Goal: Task Accomplishment & Management: Manage account settings

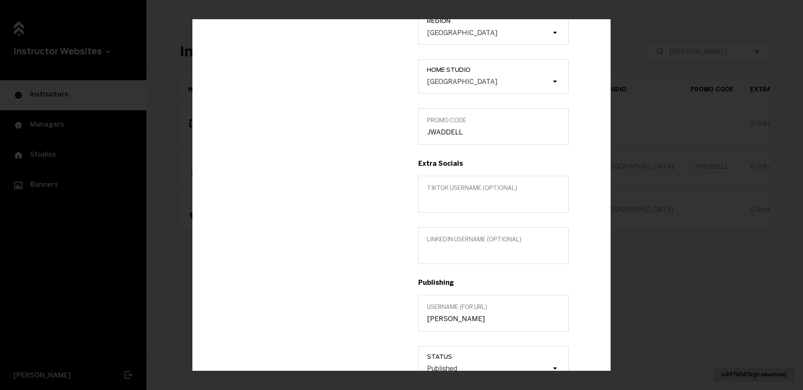
scroll to position [262, 0]
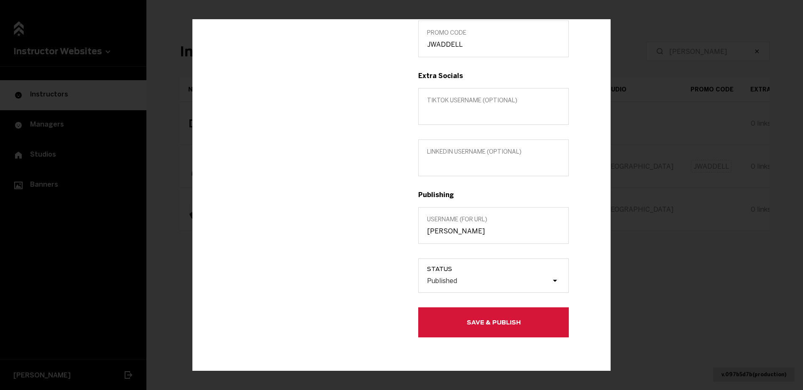
click at [505, 315] on button "Save & Publish" at bounding box center [493, 323] width 150 height 30
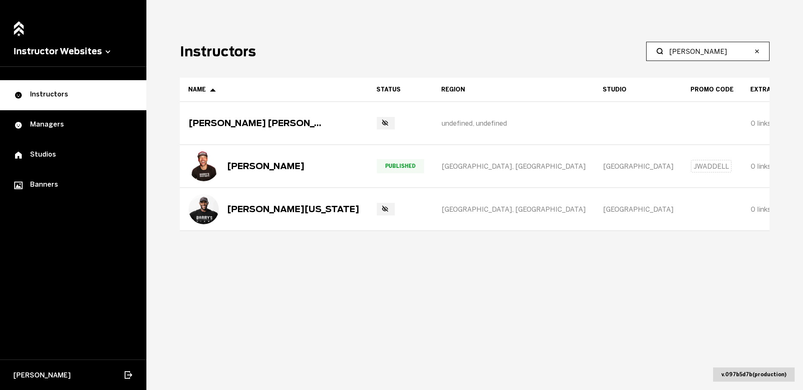
click at [709, 51] on input "[PERSON_NAME]" at bounding box center [710, 51] width 83 height 10
type input "[PERSON_NAME]"
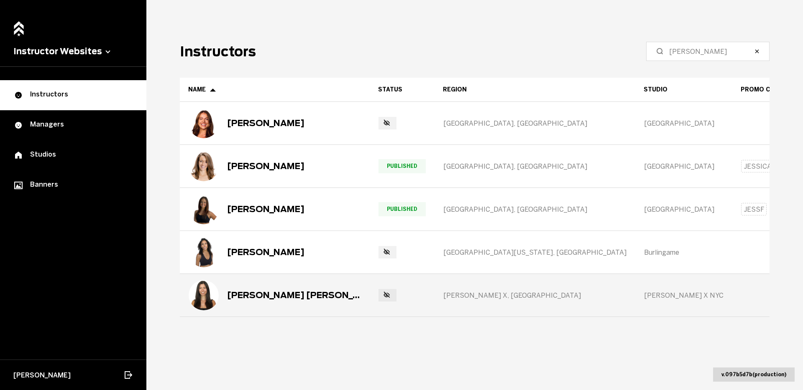
click at [266, 288] on div "[PERSON_NAME] [PERSON_NAME]" at bounding box center [275, 296] width 172 height 30
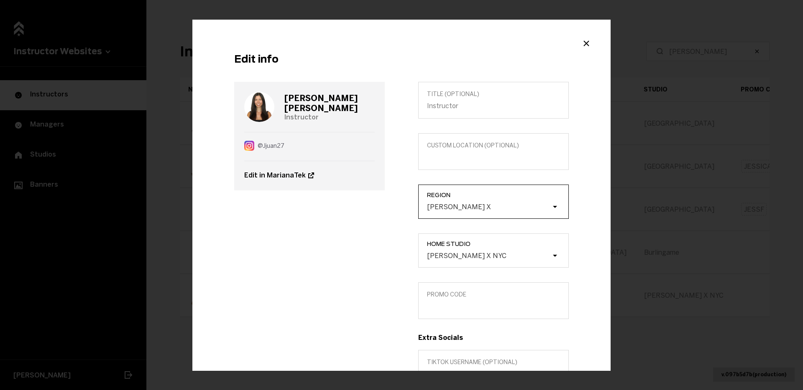
click at [450, 199] on div "[PERSON_NAME] X" at bounding box center [497, 207] width 141 height 16
click at [385, 207] on input "Region Barry's X" at bounding box center [385, 207] width 0 height 0
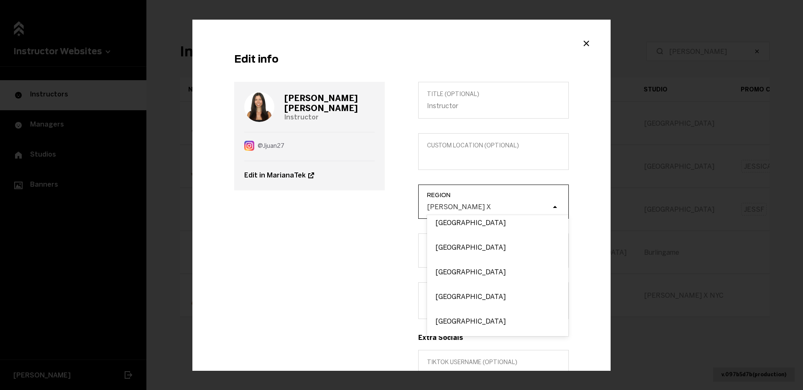
scroll to position [473, 0]
click at [458, 272] on div "[GEOGRAPHIC_DATA]" at bounding box center [497, 272] width 141 height 25
click at [385, 207] on input "Region option [GEOGRAPHIC_DATA] focused, 22 of 54. 54 results available. Use Up…" at bounding box center [385, 207] width 0 height 0
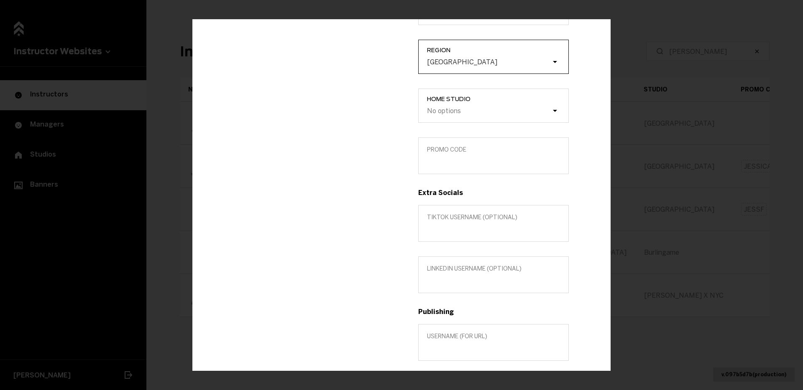
scroll to position [0, 0]
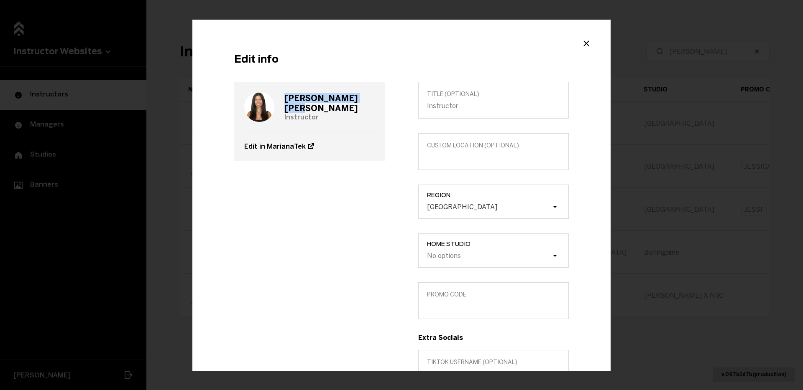
drag, startPoint x: 339, startPoint y: 106, endPoint x: 280, endPoint y: 104, distance: 59.4
click at [281, 105] on div "[PERSON_NAME] [PERSON_NAME] Instructor" at bounding box center [309, 107] width 130 height 50
copy h3 "[PERSON_NAME] [PERSON_NAME]"
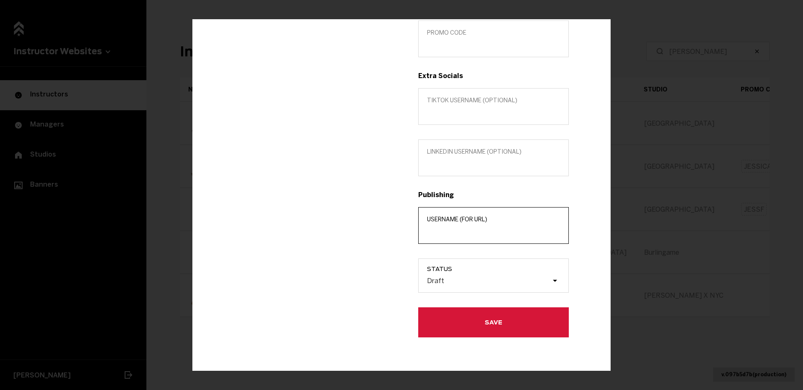
click at [468, 229] on input "Username (for url)" at bounding box center [493, 231] width 133 height 8
paste input "[PERSON_NAME] [PERSON_NAME]"
click at [454, 232] on input "[PERSON_NAME] [PERSON_NAME]" at bounding box center [493, 231] width 133 height 8
type input "[PERSON_NAME]"
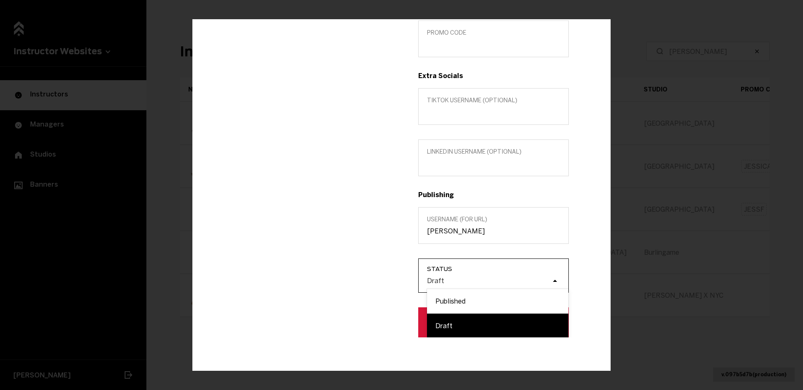
click at [475, 287] on div "Draft" at bounding box center [497, 281] width 141 height 16
click at [385, 281] on input "Status option Draft focused, 2 of 2. 2 results available. Use Up and Down to ch…" at bounding box center [385, 281] width 0 height 0
click at [474, 304] on div "Published" at bounding box center [497, 301] width 141 height 25
click at [385, 281] on input "Status option Published focused, 1 of 2. 2 results available. Use Up and Down t…" at bounding box center [385, 281] width 0 height 0
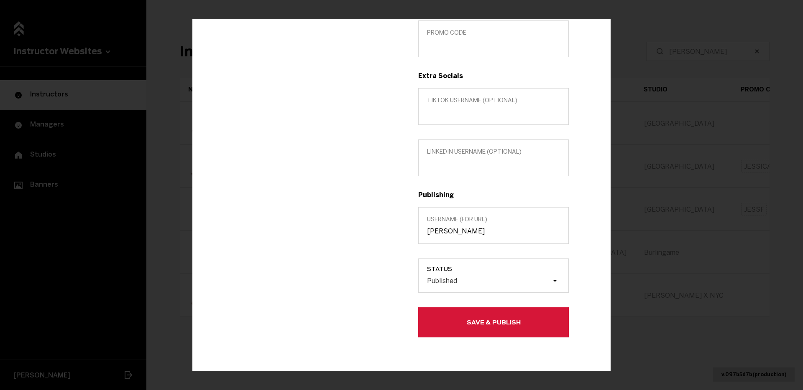
click at [474, 312] on button "Save & Publish" at bounding box center [493, 323] width 150 height 30
type input "JESSICAJ"
click at [467, 316] on button "Save & Publish" at bounding box center [493, 323] width 150 height 30
click at [538, 327] on button "Save & Publish" at bounding box center [493, 323] width 150 height 30
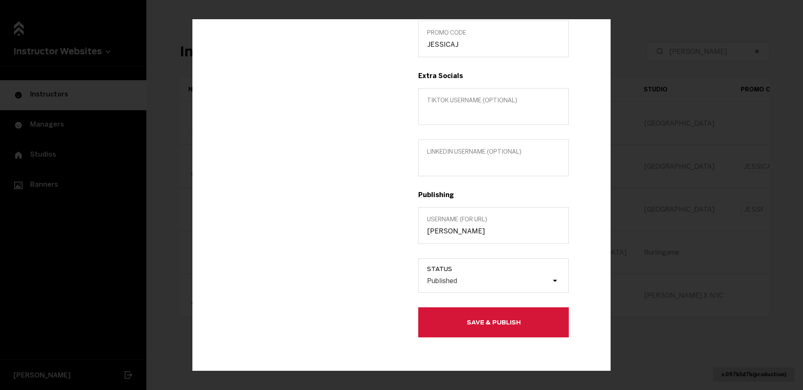
click at [676, 29] on div "Edit info [PERSON_NAME] [PERSON_NAME] Instructor Edit in MarianaTek Title (opti…" at bounding box center [401, 195] width 803 height 390
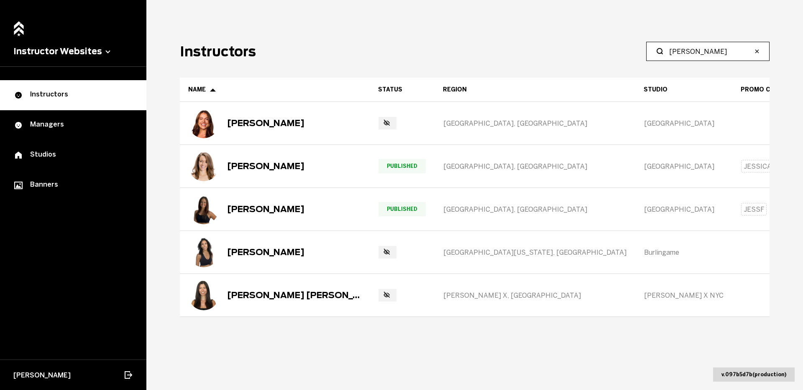
click at [681, 51] on input "[PERSON_NAME]" at bounding box center [710, 51] width 83 height 10
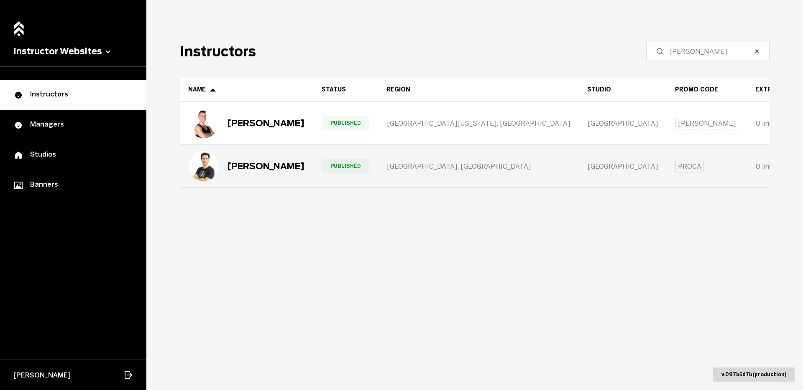
click at [269, 172] on div "[PERSON_NAME]" at bounding box center [247, 166] width 116 height 30
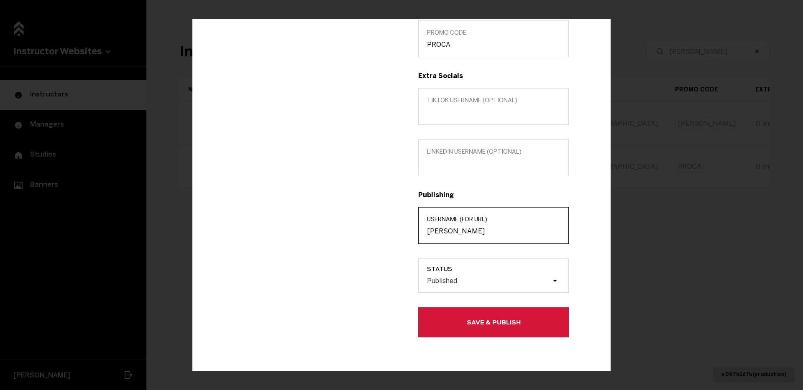
drag, startPoint x: 468, startPoint y: 232, endPoint x: 412, endPoint y: 231, distance: 56.0
click at [412, 232] on div "Title (optional) INSTRUCTOR Custom location (Optional) Region [GEOGRAPHIC_DATA]…" at bounding box center [493, 79] width 184 height 518
click at [504, 329] on button "Save & Publish" at bounding box center [493, 323] width 150 height 30
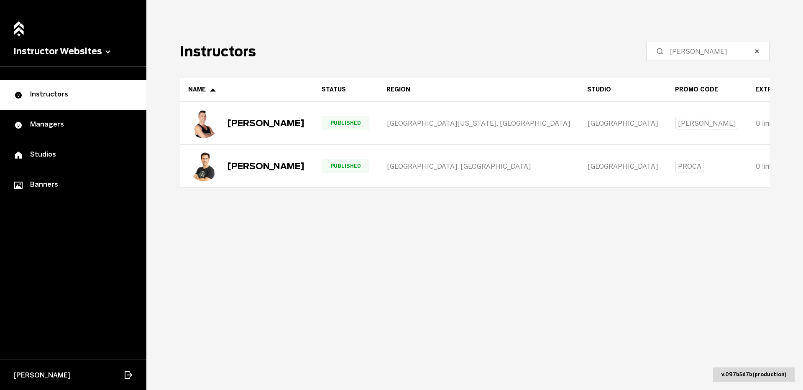
click at [723, 59] on label "[PERSON_NAME]" at bounding box center [707, 51] width 123 height 19
click at [723, 56] on input "[PERSON_NAME]" at bounding box center [710, 51] width 83 height 10
click at [722, 54] on input "[PERSON_NAME]" at bounding box center [710, 51] width 83 height 10
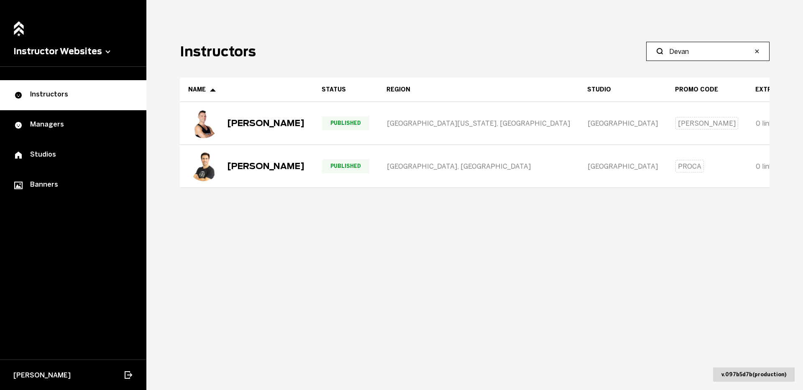
type input "Devan"
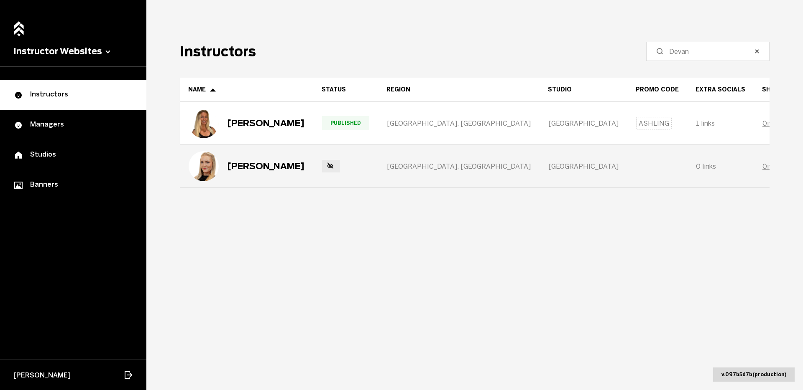
click at [268, 163] on div "[PERSON_NAME]" at bounding box center [265, 166] width 77 height 10
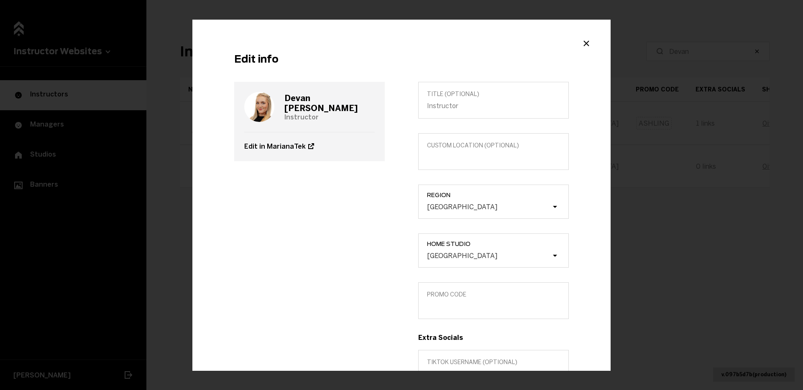
scroll to position [117, 0]
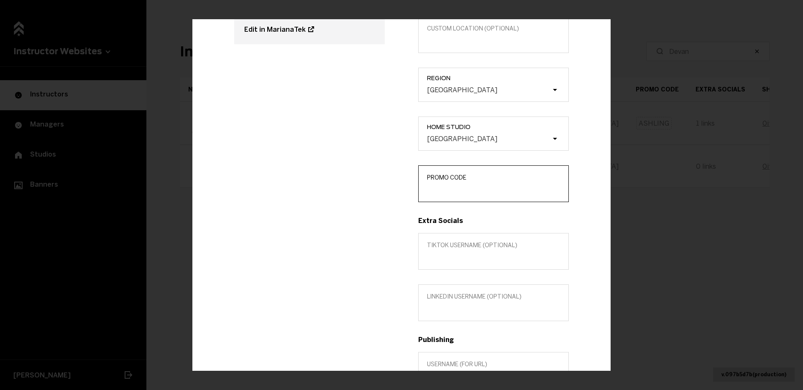
click at [466, 191] on input "Promo Code" at bounding box center [493, 190] width 133 height 8
type input "DEVANW"
click at [340, 303] on div "[PERSON_NAME] Instructor Edit in MarianaTek" at bounding box center [309, 224] width 184 height 518
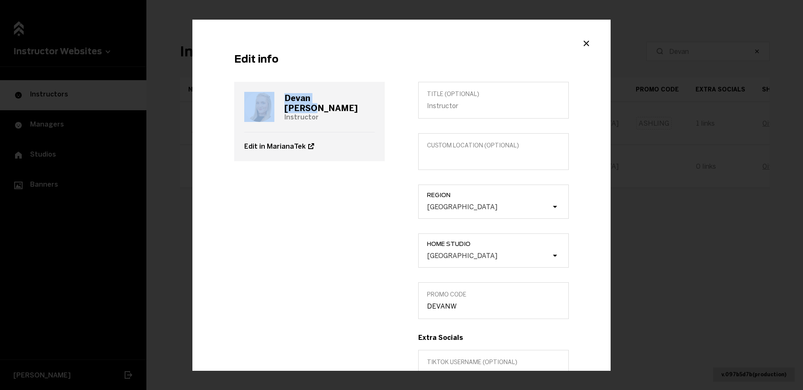
drag, startPoint x: 342, startPoint y: 105, endPoint x: 278, endPoint y: 104, distance: 64.0
click at [278, 104] on div "[PERSON_NAME] Instructor" at bounding box center [309, 107] width 130 height 50
copy div "[PERSON_NAME]"
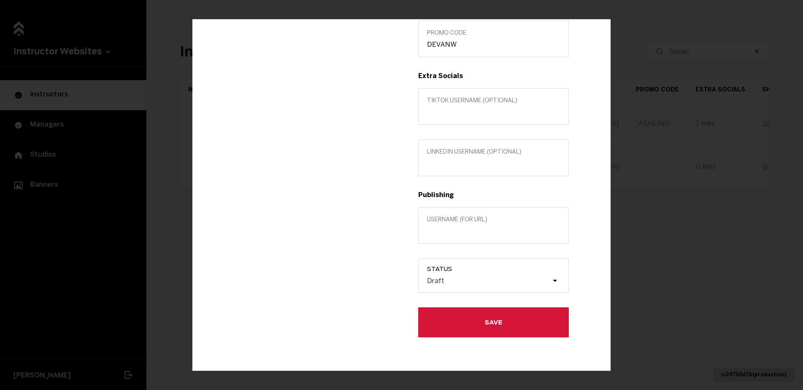
click at [458, 238] on label "Username (for url)" at bounding box center [493, 225] width 150 height 37
click at [458, 235] on input "Username (for url)" at bounding box center [493, 231] width 133 height 8
paste input "[PERSON_NAME]"
click at [447, 231] on input "[PERSON_NAME]" at bounding box center [493, 231] width 133 height 8
type input "[PERSON_NAME]"
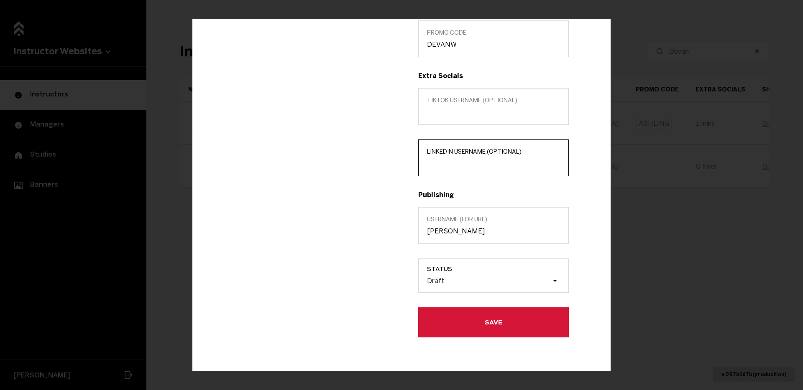
click at [494, 160] on input "LinkedIn username (optional)" at bounding box center [493, 164] width 133 height 8
paste input "[URL][DOMAIN_NAME]"
drag, startPoint x: 497, startPoint y: 164, endPoint x: 400, endPoint y: 166, distance: 97.9
click at [400, 166] on div "[PERSON_NAME] Instructor Edit in MarianaTek Title (optional) Custom location (O…" at bounding box center [401, 79] width 368 height 518
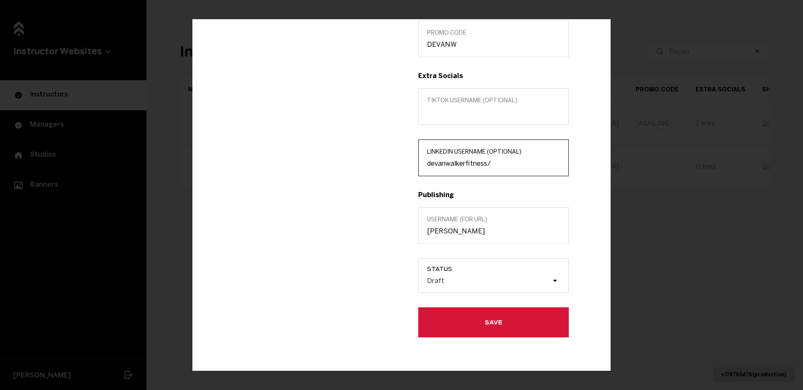
click at [513, 167] on input "devanwalkerfitness/" at bounding box center [493, 164] width 133 height 8
type input "devanwalkerfitness"
click at [464, 270] on span "Status" at bounding box center [497, 269] width 141 height 7
click at [385, 281] on input "Status Draft" at bounding box center [385, 281] width 0 height 0
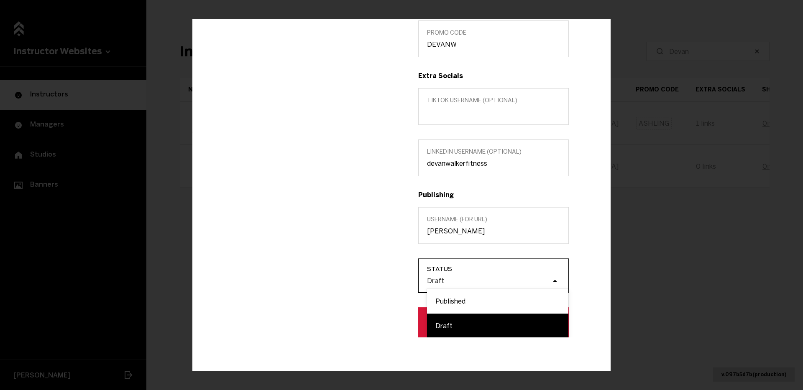
click at [460, 282] on div "Draft" at bounding box center [488, 281] width 125 height 8
click at [385, 281] on input "Status option Draft focused, 2 of 2. 2 results available. Use Up and Down to ch…" at bounding box center [385, 281] width 0 height 0
click at [459, 294] on div "Published" at bounding box center [497, 301] width 141 height 25
click at [385, 281] on input "Status option Draft focused, 2 of 2. 2 results available. Use Up and Down to ch…" at bounding box center [385, 281] width 0 height 0
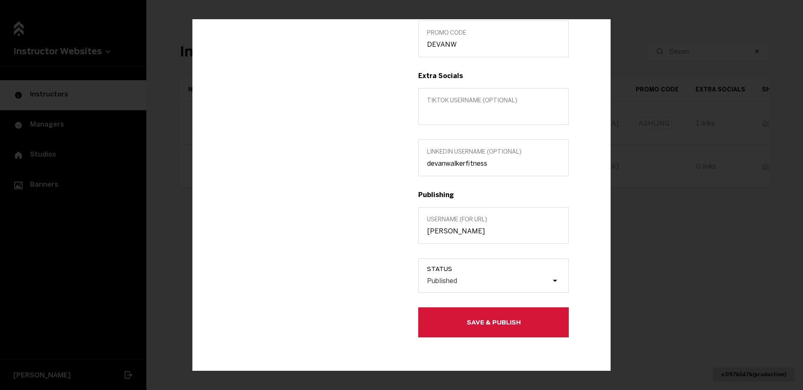
click at [459, 323] on button "Save & Publish" at bounding box center [493, 323] width 150 height 30
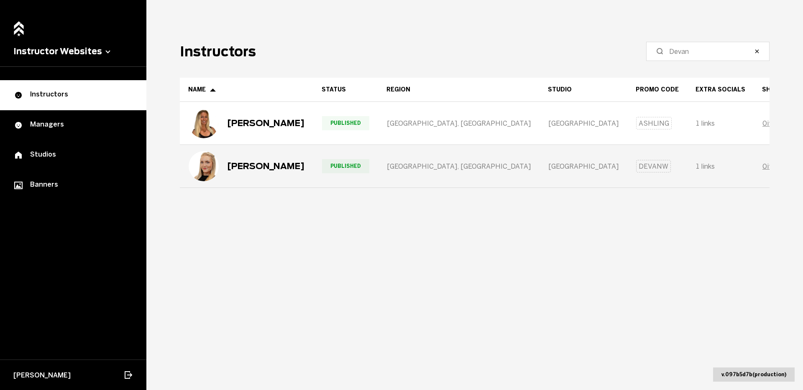
click at [280, 179] on div "[PERSON_NAME]" at bounding box center [247, 166] width 116 height 30
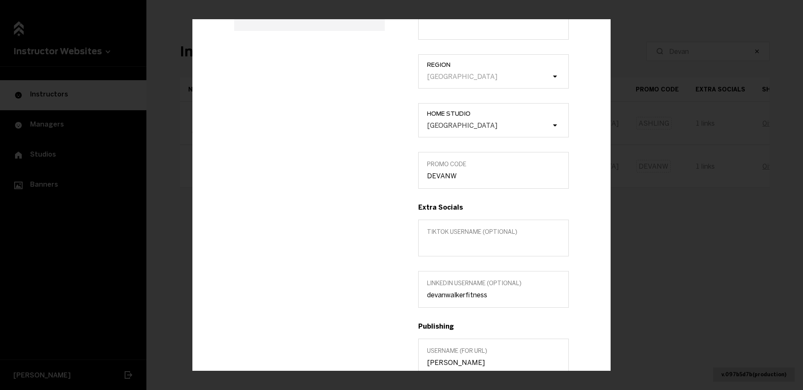
scroll to position [262, 0]
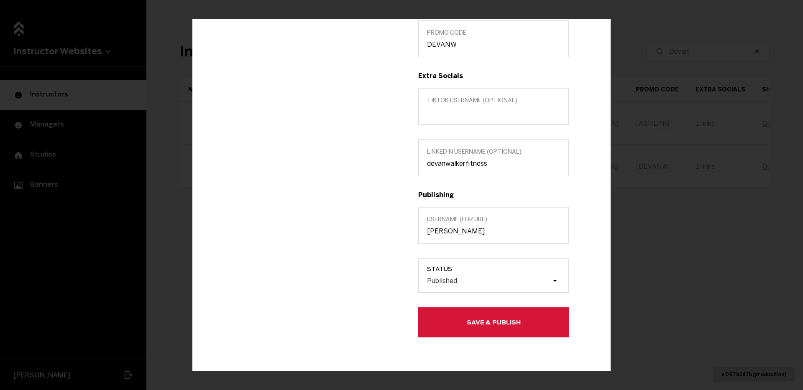
click at [456, 235] on label "Username (for url) [PERSON_NAME]" at bounding box center [493, 225] width 150 height 37
click at [456, 235] on input "[PERSON_NAME]" at bounding box center [493, 231] width 133 height 8
click at [456, 235] on label "Username (for url) [PERSON_NAME]" at bounding box center [493, 225] width 150 height 37
click at [456, 235] on input "[PERSON_NAME]" at bounding box center [493, 231] width 133 height 8
click at [456, 235] on label "Username (for url) [PERSON_NAME]" at bounding box center [493, 225] width 150 height 37
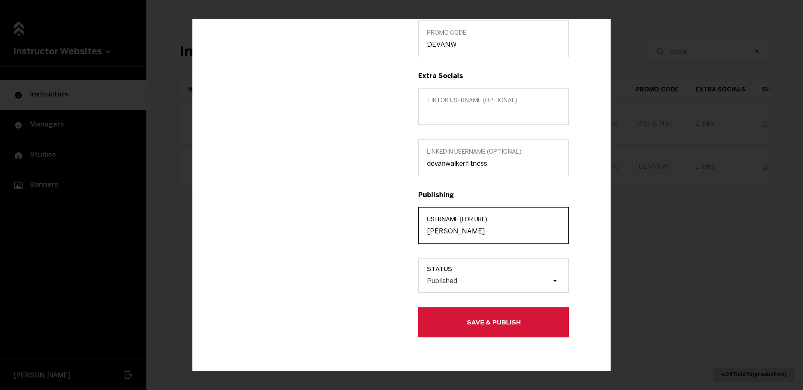
click at [456, 235] on input "[PERSON_NAME]" at bounding box center [493, 231] width 133 height 8
click at [456, 233] on input "[PERSON_NAME]" at bounding box center [493, 231] width 133 height 8
click at [502, 339] on div "Edit info [PERSON_NAME] Instructor Edit in MarianaTek Title (optional) Custom l…" at bounding box center [401, 196] width 418 height 352
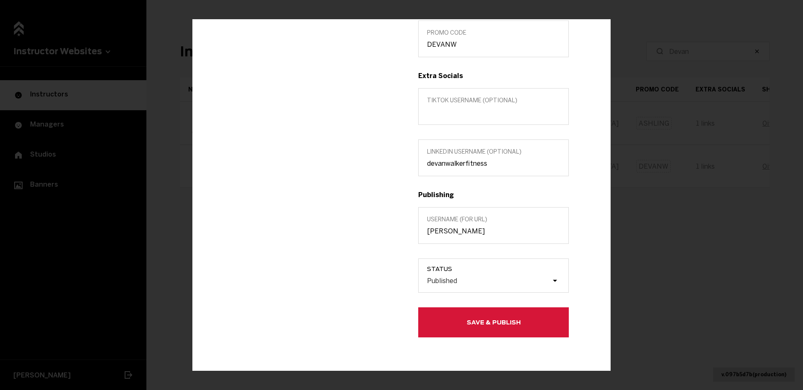
click at [502, 324] on button "Save & Publish" at bounding box center [493, 323] width 150 height 30
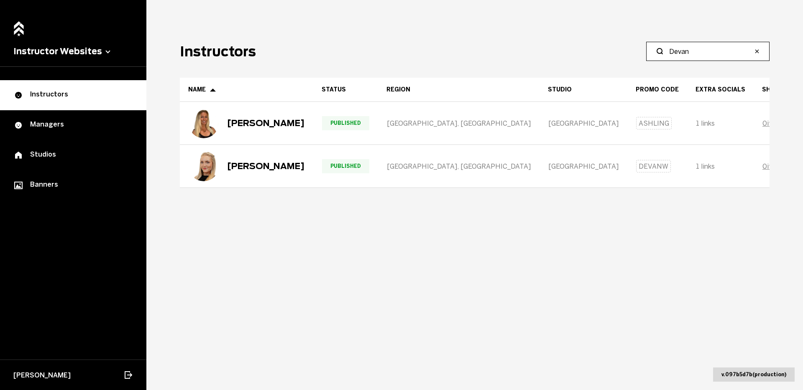
click at [699, 48] on input "Devan" at bounding box center [710, 51] width 83 height 10
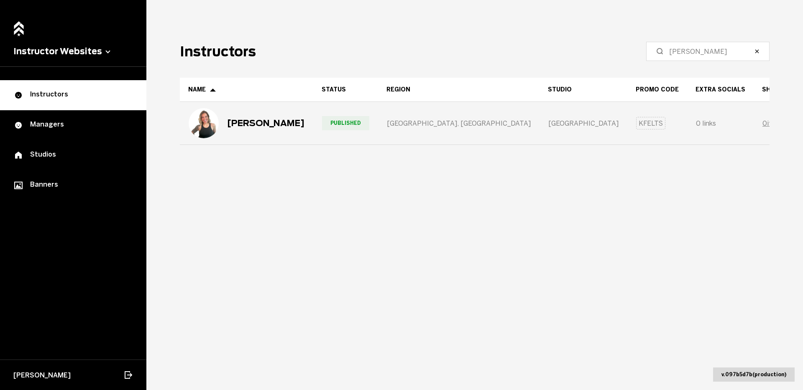
click at [227, 127] on div "[PERSON_NAME]" at bounding box center [265, 123] width 77 height 10
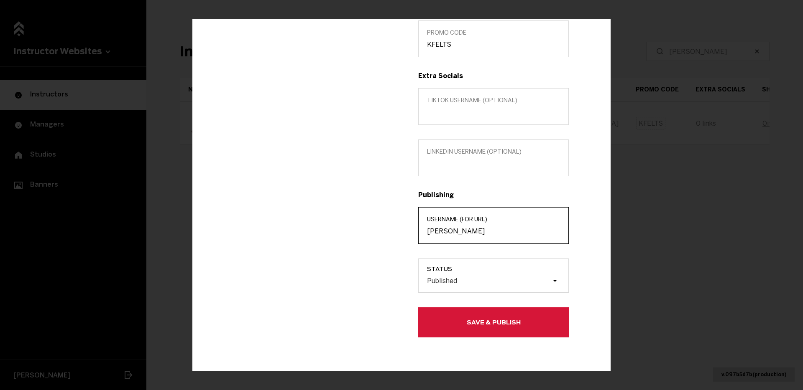
drag, startPoint x: 459, startPoint y: 231, endPoint x: 407, endPoint y: 230, distance: 52.7
click at [407, 231] on div "Title (optional) INSTRUCTOR Custom location (Optional) Region [GEOGRAPHIC_DATA]…" at bounding box center [493, 79] width 184 height 518
click at [508, 332] on button "Save & Publish" at bounding box center [493, 323] width 150 height 30
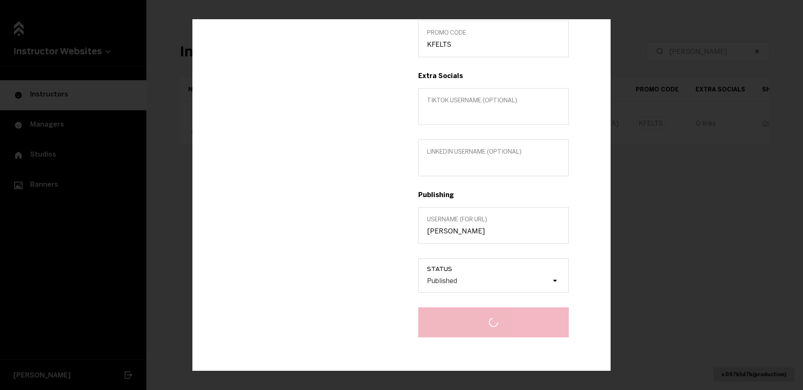
click at [677, 203] on main "Instructors [PERSON_NAME] Name Status Region Studio Promo Code Extra Socials Sh…" at bounding box center [474, 195] width 656 height 390
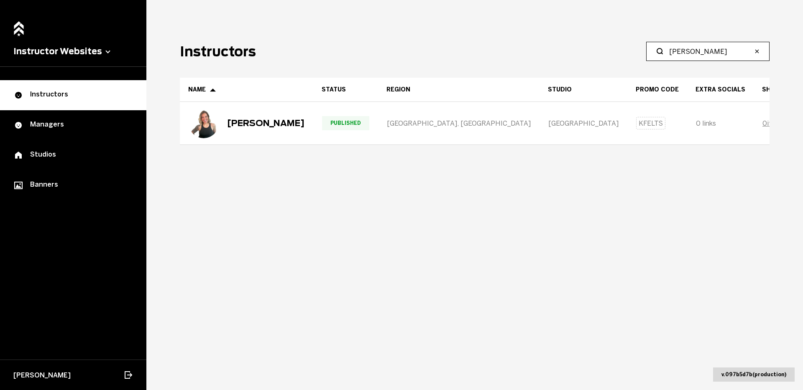
click at [687, 53] on input "[PERSON_NAME]" at bounding box center [710, 51] width 83 height 10
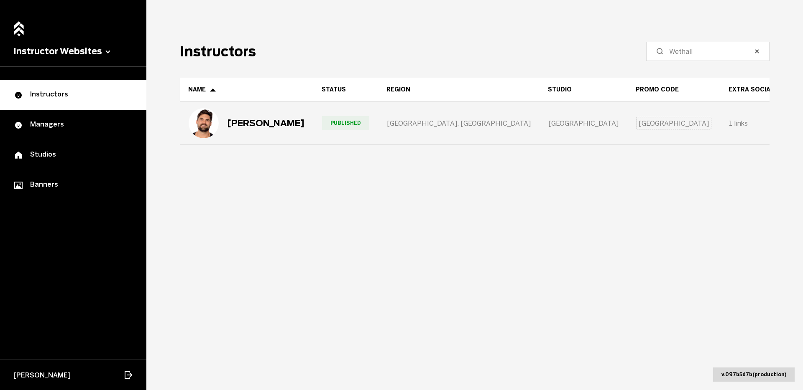
click at [273, 122] on div "[PERSON_NAME]" at bounding box center [265, 123] width 77 height 10
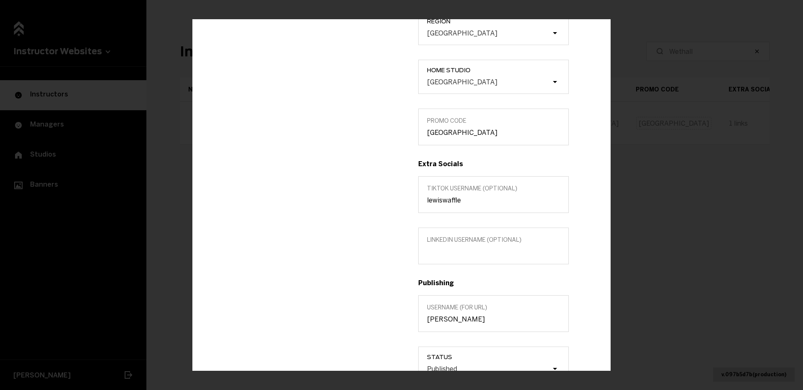
scroll to position [226, 0]
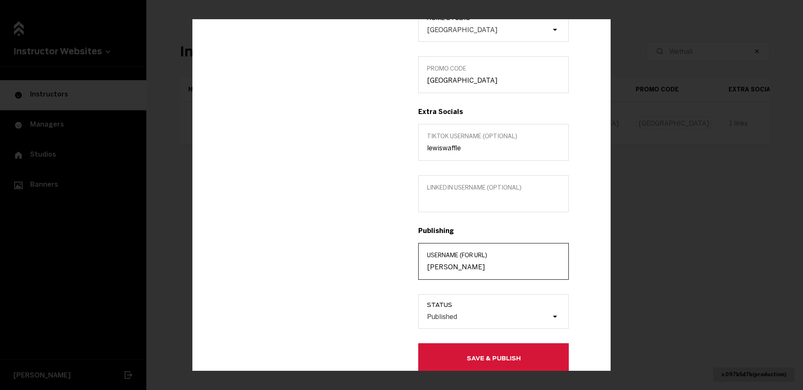
click at [457, 270] on input "[PERSON_NAME]" at bounding box center [493, 267] width 133 height 8
click at [525, 357] on button "Save & Publish" at bounding box center [493, 359] width 150 height 30
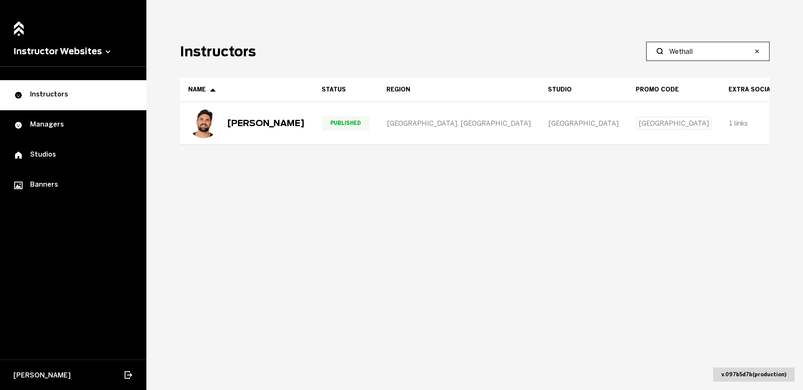
click at [710, 51] on input "Wethall" at bounding box center [710, 51] width 83 height 10
type input "[PERSON_NAME]"
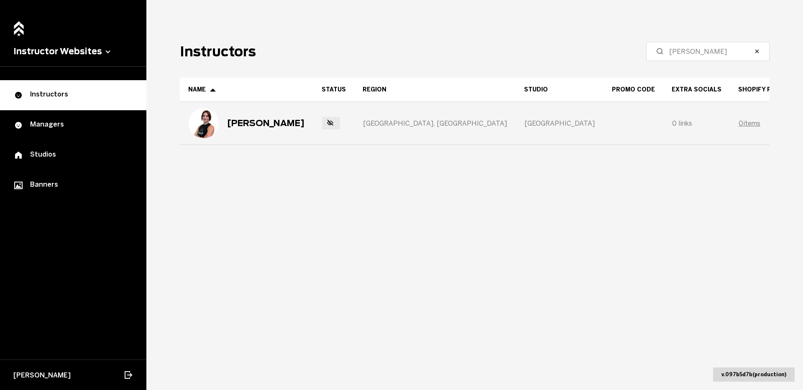
click at [302, 123] on div "[PERSON_NAME]" at bounding box center [246, 123] width 133 height 42
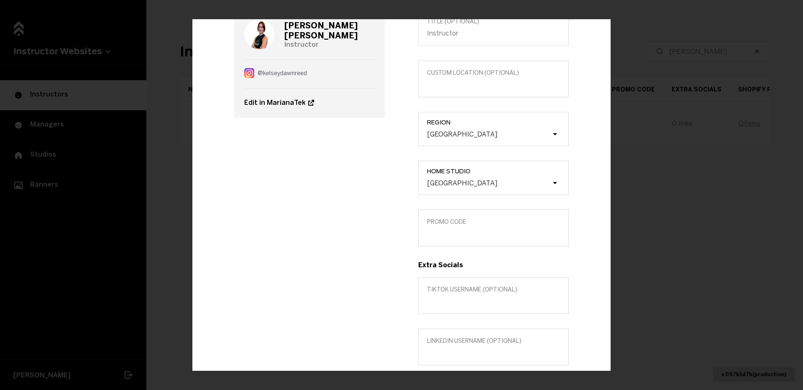
scroll to position [161, 0]
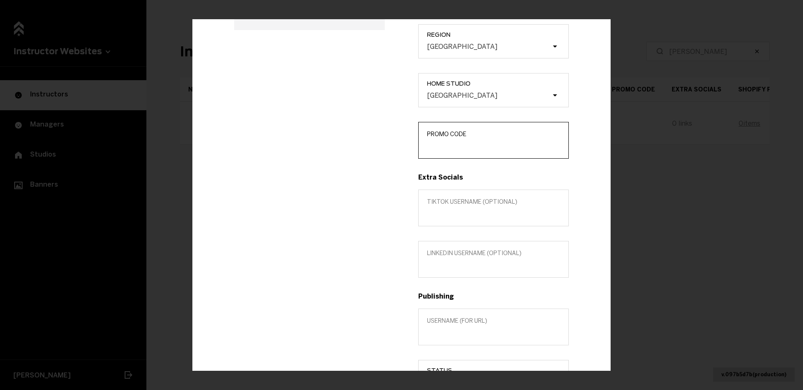
click at [467, 146] on input "Promo Code" at bounding box center [493, 146] width 133 height 8
paste input "KELSEYR"
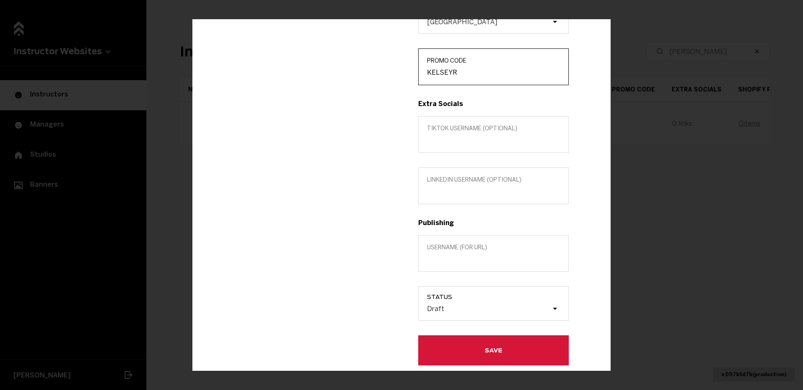
type input "KELSEYR"
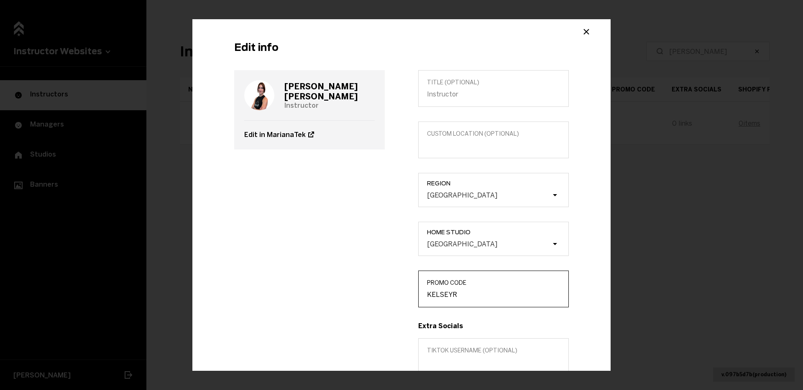
scroll to position [0, 0]
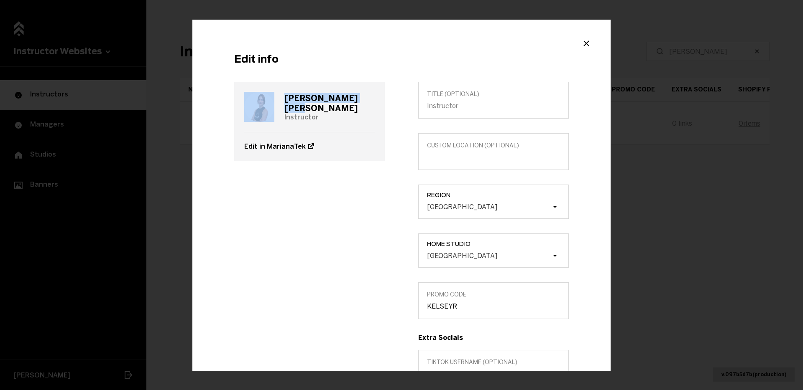
drag, startPoint x: 341, startPoint y: 104, endPoint x: 276, endPoint y: 104, distance: 64.8
click at [276, 104] on div "[PERSON_NAME] Instructor" at bounding box center [309, 107] width 130 height 50
copy div "[PERSON_NAME]"
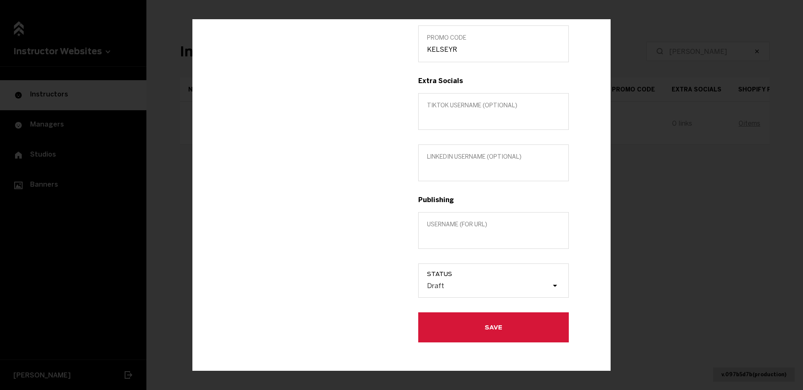
click at [470, 243] on label "Username (for url)" at bounding box center [493, 230] width 150 height 37
click at [470, 240] on input "Username (for url)" at bounding box center [493, 236] width 133 height 8
paste input "[PERSON_NAME]"
click at [449, 236] on input "[PERSON_NAME]" at bounding box center [493, 236] width 133 height 8
type input "[PERSON_NAME]"
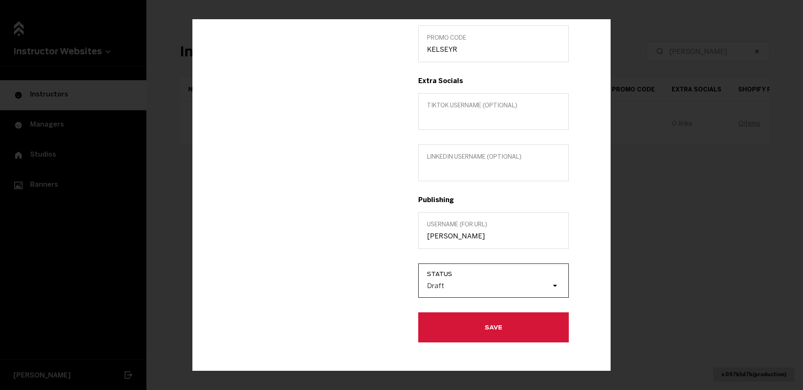
click at [464, 288] on div "Draft" at bounding box center [488, 286] width 125 height 8
click at [385, 286] on input "Status Draft" at bounding box center [385, 286] width 0 height 0
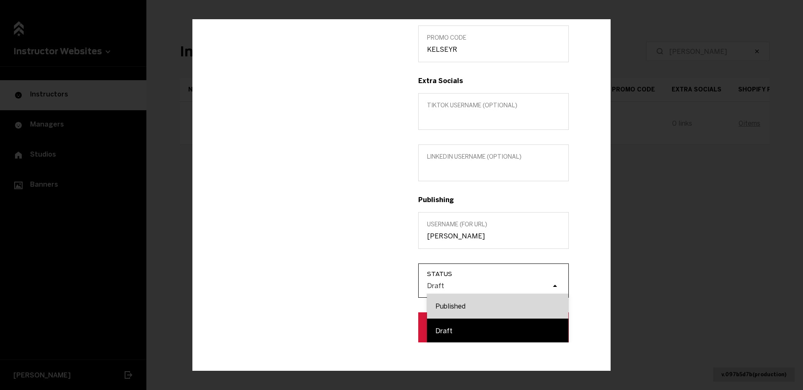
click at [464, 304] on div "Published" at bounding box center [497, 306] width 141 height 25
click at [385, 286] on input "Status option Published focused, 1 of 2. 2 results available. Use Up and Down t…" at bounding box center [385, 286] width 0 height 0
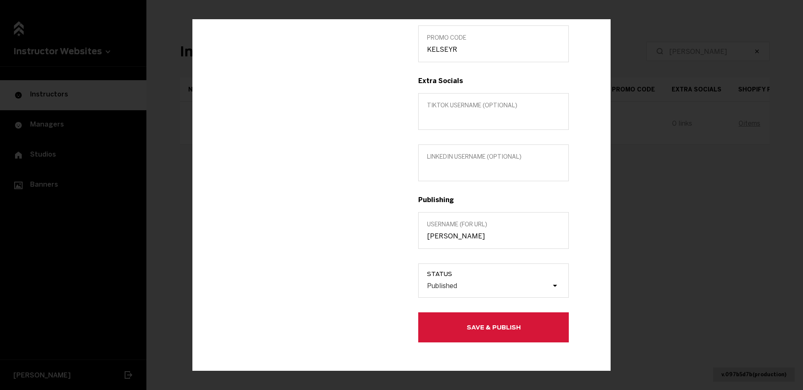
click at [459, 324] on button "Save & Publish" at bounding box center [493, 328] width 150 height 30
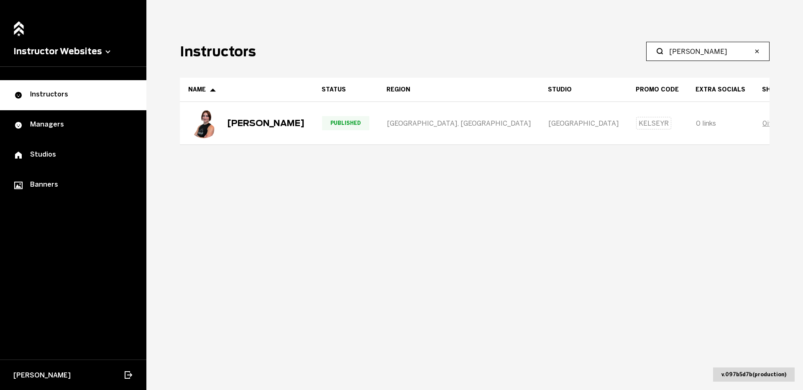
click at [692, 47] on input "[PERSON_NAME]" at bounding box center [710, 51] width 83 height 10
type input "[PERSON_NAME]"
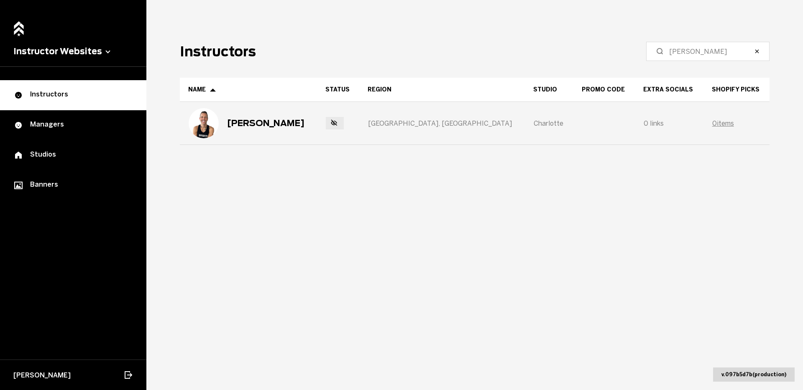
click at [403, 141] on div "[GEOGRAPHIC_DATA], [GEOGRAPHIC_DATA]" at bounding box center [442, 123] width 165 height 42
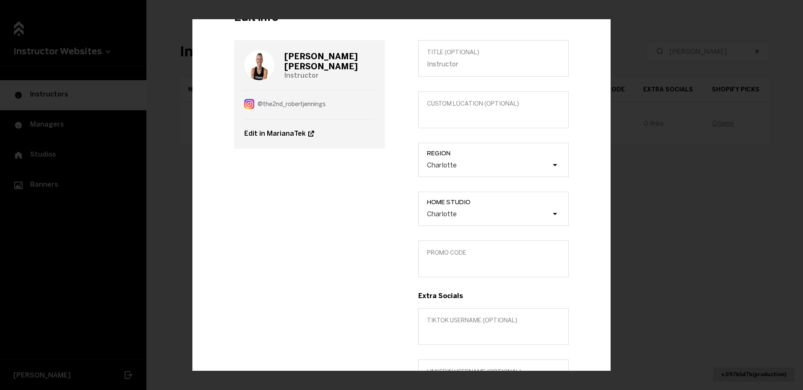
scroll to position [0, 0]
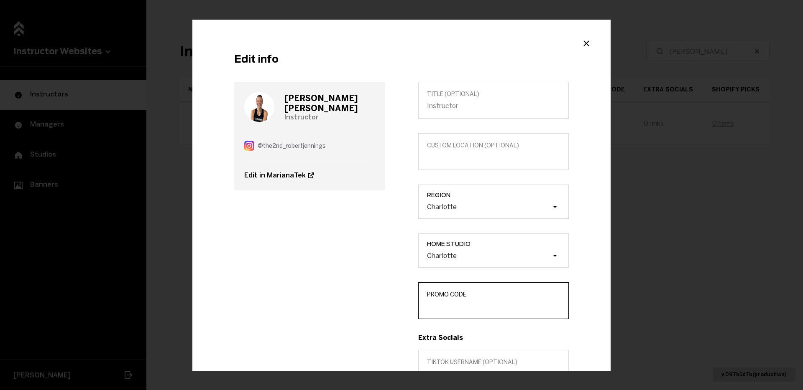
click at [502, 310] on input "Promo Code" at bounding box center [493, 307] width 133 height 8
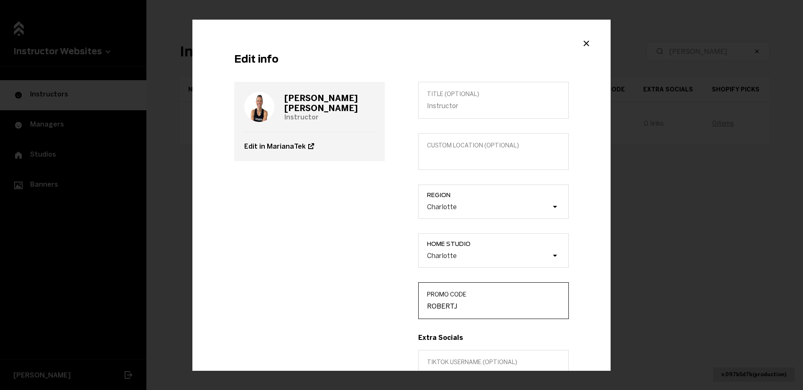
scroll to position [186, 0]
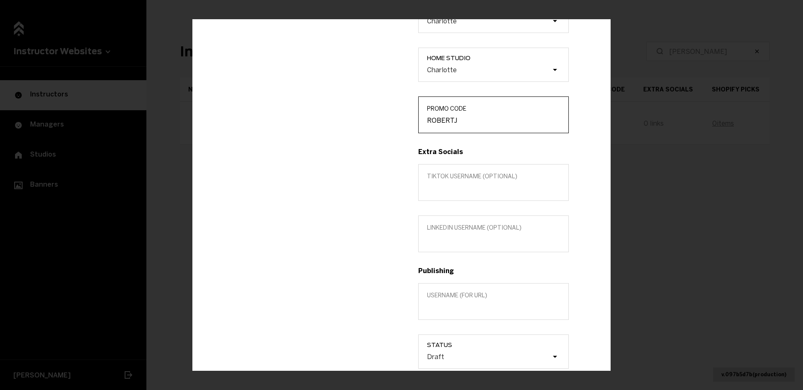
type input "ROBERTJ"
click at [492, 282] on div "Title (optional) Custom location (Optional) Region Charlotte Home Studio Charlo…" at bounding box center [493, 155] width 184 height 518
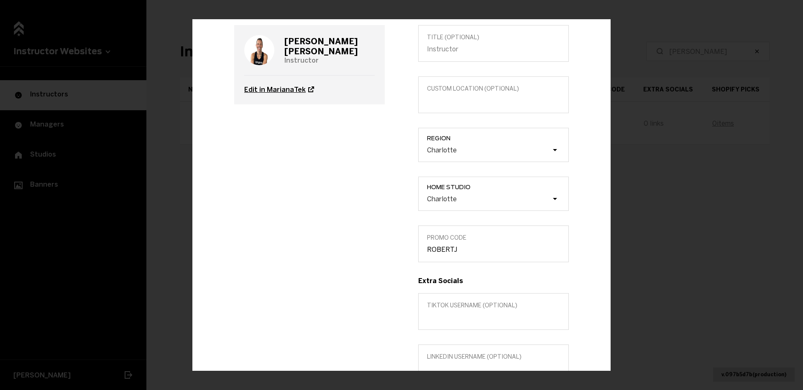
scroll to position [47, 0]
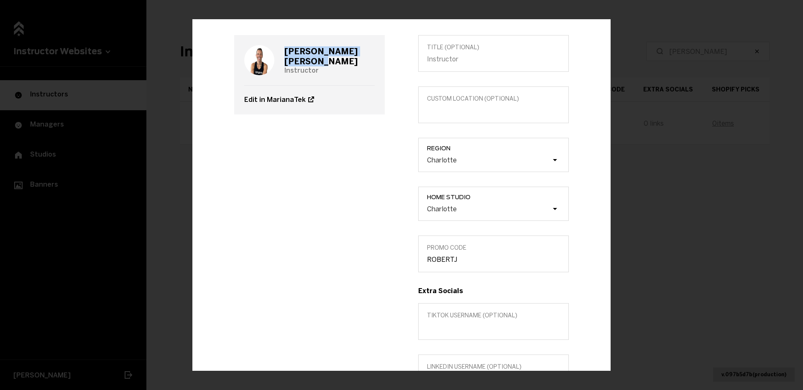
drag, startPoint x: 358, startPoint y: 54, endPoint x: 284, endPoint y: 53, distance: 74.0
click at [284, 53] on div "[PERSON_NAME] Instructor" at bounding box center [309, 60] width 130 height 50
copy h3 "[PERSON_NAME]"
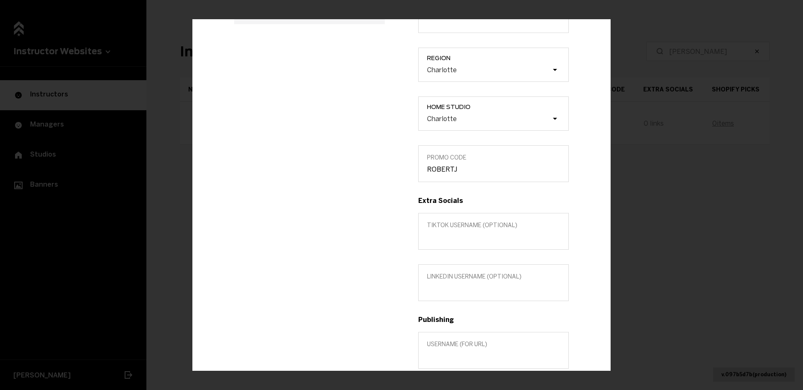
scroll to position [262, 0]
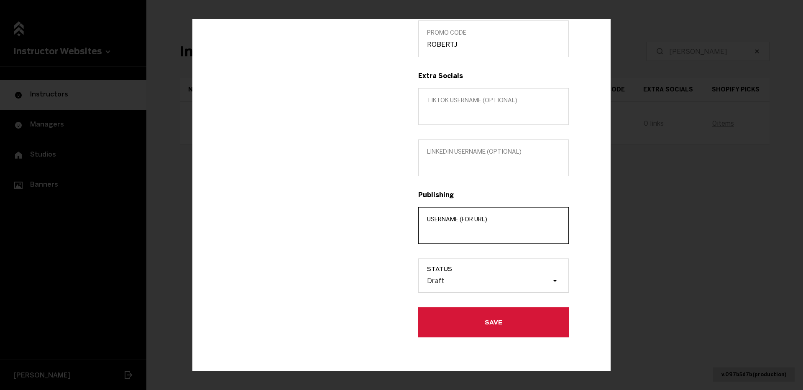
click at [459, 235] on input "Username (for url)" at bounding box center [493, 231] width 133 height 8
paste input "[PERSON_NAME]"
click at [449, 230] on input "[PERSON_NAME]" at bounding box center [493, 231] width 133 height 8
click at [467, 232] on input "[PERSON_NAME]" at bounding box center [493, 231] width 133 height 8
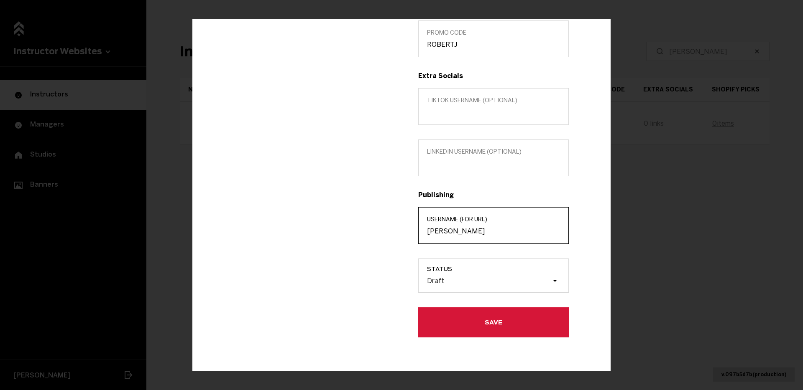
click at [467, 232] on input "[PERSON_NAME]" at bounding box center [493, 231] width 133 height 8
type input "[PERSON_NAME]"
click at [462, 282] on div "Draft" at bounding box center [488, 281] width 125 height 8
click at [385, 281] on input "Status Draft" at bounding box center [385, 281] width 0 height 0
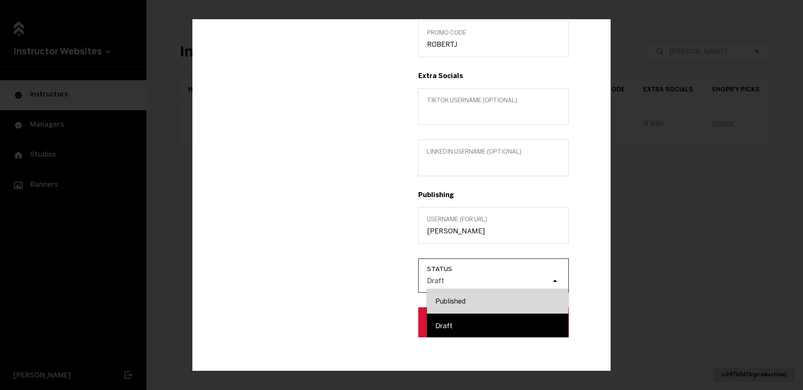
click at [463, 295] on div "Published" at bounding box center [497, 301] width 141 height 25
click at [385, 281] on input "Status option Published focused, 1 of 2. 2 results available. Use Up and Down t…" at bounding box center [385, 281] width 0 height 0
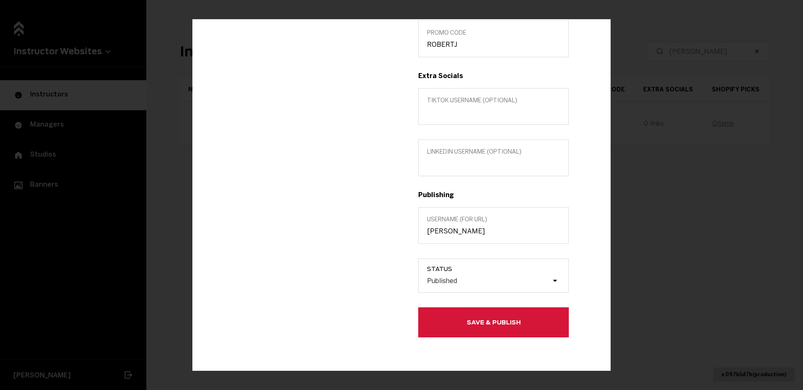
click at [463, 321] on button "Save & Publish" at bounding box center [493, 323] width 150 height 30
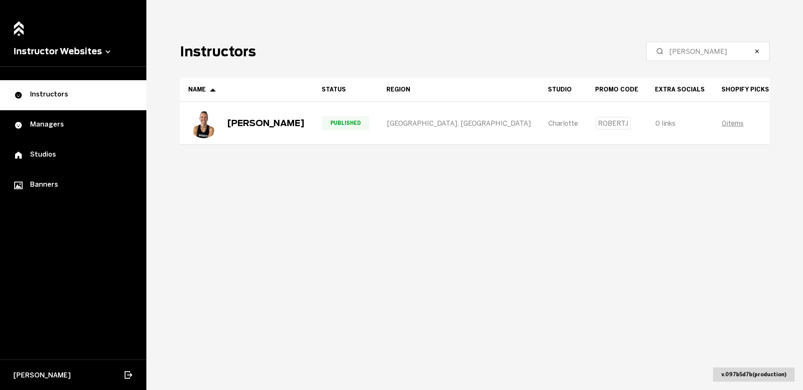
click at [681, 59] on label "[PERSON_NAME]" at bounding box center [707, 51] width 123 height 19
click at [681, 56] on input "[PERSON_NAME]" at bounding box center [710, 51] width 83 height 10
click at [684, 53] on input "[PERSON_NAME]" at bounding box center [710, 51] width 83 height 10
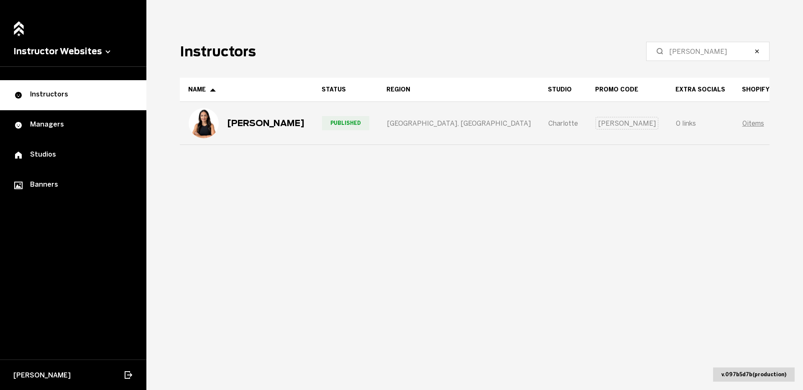
click at [306, 123] on div "[PERSON_NAME]" at bounding box center [246, 123] width 133 height 42
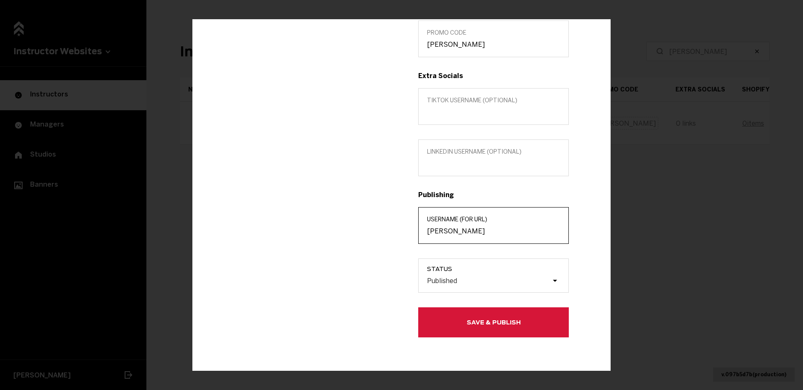
click at [442, 232] on input "[PERSON_NAME]" at bounding box center [493, 231] width 133 height 8
click at [442, 231] on input "[PERSON_NAME]" at bounding box center [493, 231] width 133 height 8
click at [471, 301] on div "Title (optional) INSTRUCTOR Custom location (Optional) Region Charlotte Home St…" at bounding box center [493, 79] width 184 height 518
click at [473, 321] on button "Save & Publish" at bounding box center [493, 323] width 150 height 30
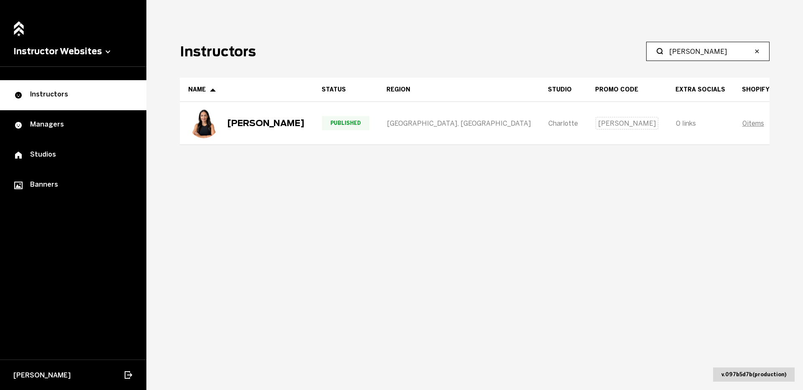
click at [716, 48] on input "[PERSON_NAME]" at bounding box center [710, 51] width 83 height 10
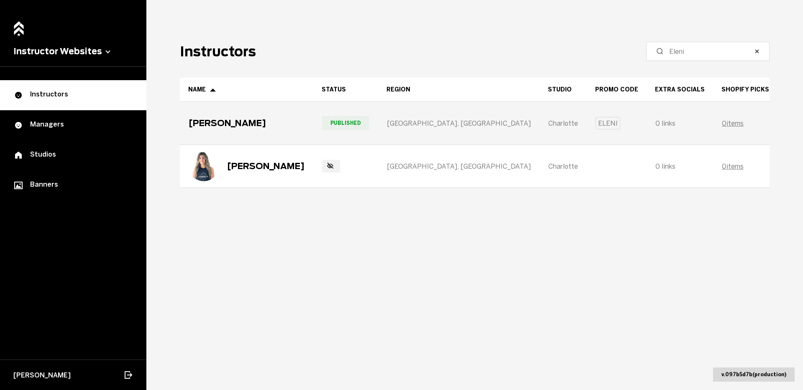
click at [266, 130] on div "[PERSON_NAME]" at bounding box center [246, 123] width 133 height 42
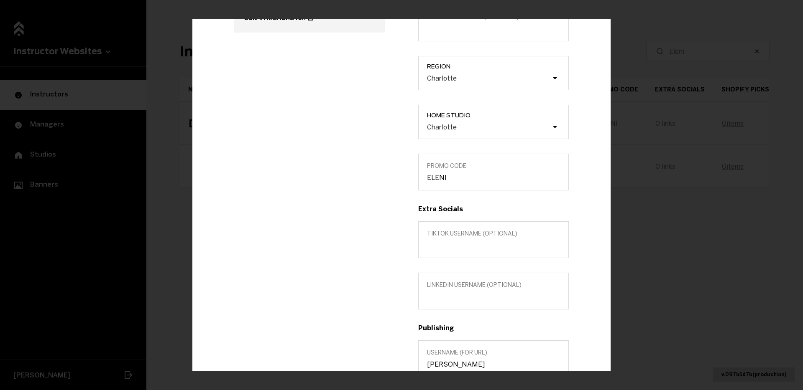
scroll to position [161, 0]
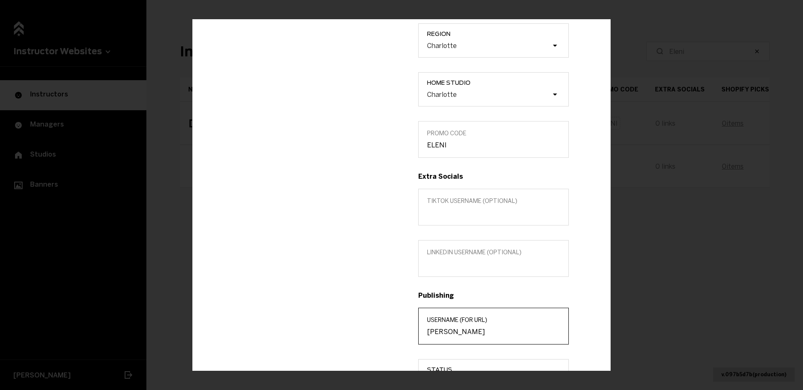
click at [449, 335] on input "[PERSON_NAME]" at bounding box center [493, 332] width 133 height 8
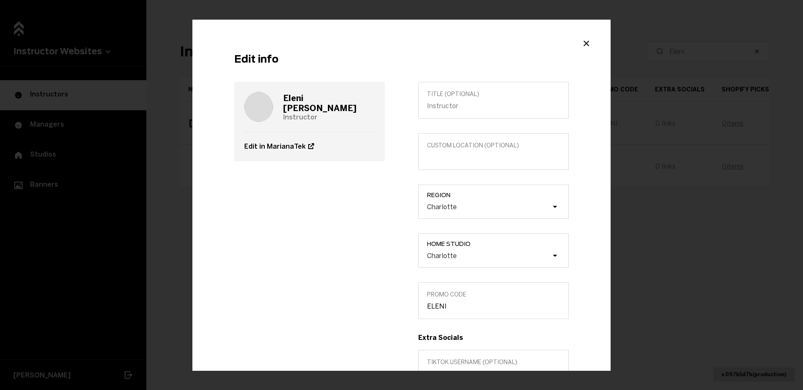
click at [595, 38] on div "Edit info [PERSON_NAME] Instructor Edit in MarianaTek Title (optional) Custom l…" at bounding box center [401, 196] width 418 height 352
click at [588, 46] on icon "Close modal" at bounding box center [586, 43] width 10 height 10
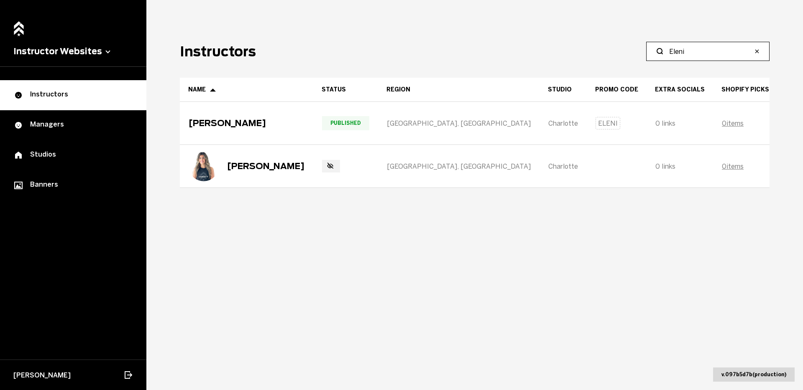
click at [684, 50] on input "Eleni" at bounding box center [710, 51] width 83 height 10
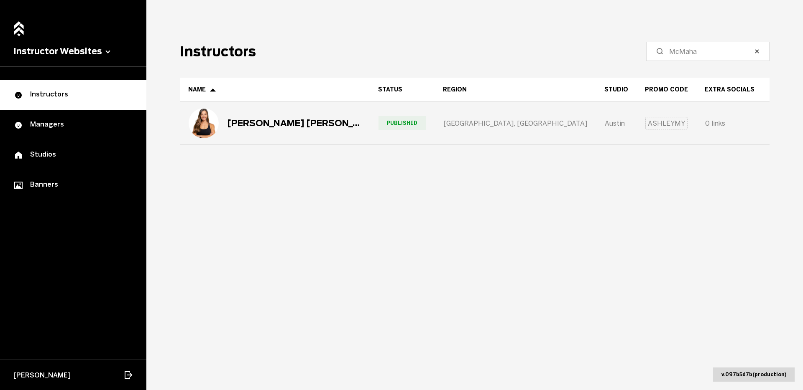
click at [308, 130] on div "[PERSON_NAME] [PERSON_NAME]" at bounding box center [275, 123] width 172 height 30
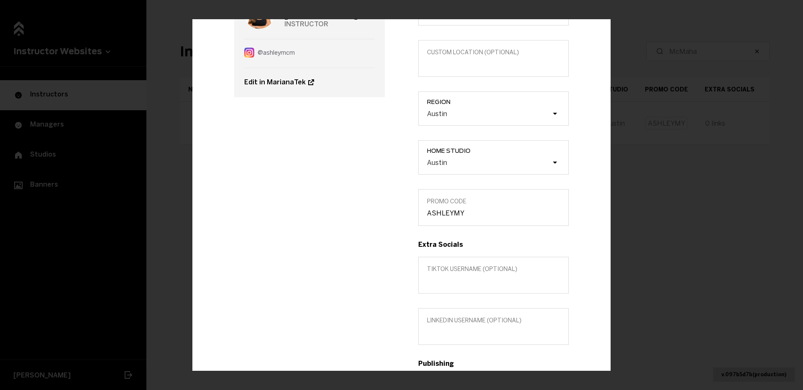
scroll to position [181, 0]
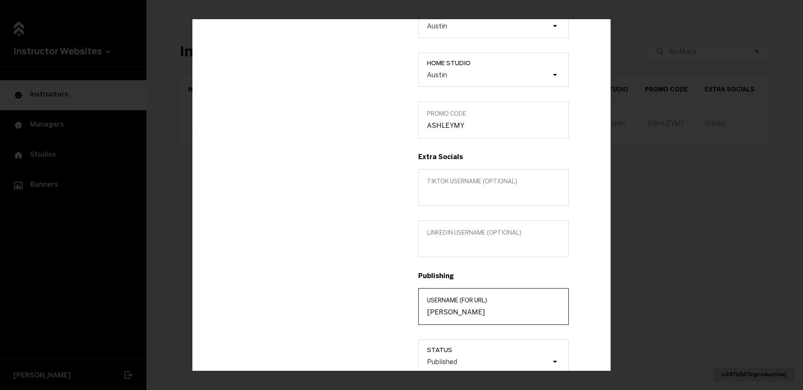
click at [457, 309] on input "[PERSON_NAME]" at bounding box center [493, 313] width 133 height 8
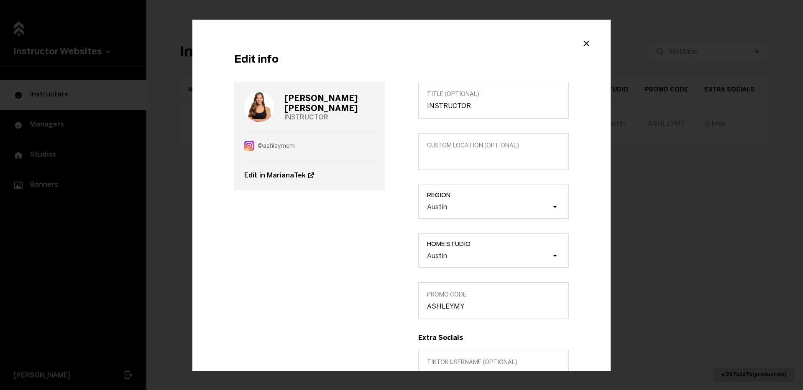
click at [586, 53] on div "Edit info [PERSON_NAME] [PERSON_NAME] INSTRUCTOR @ ashleymcm Edit in MarianaTek…" at bounding box center [401, 196] width 418 height 352
click at [586, 46] on icon "Close modal" at bounding box center [586, 43] width 10 height 10
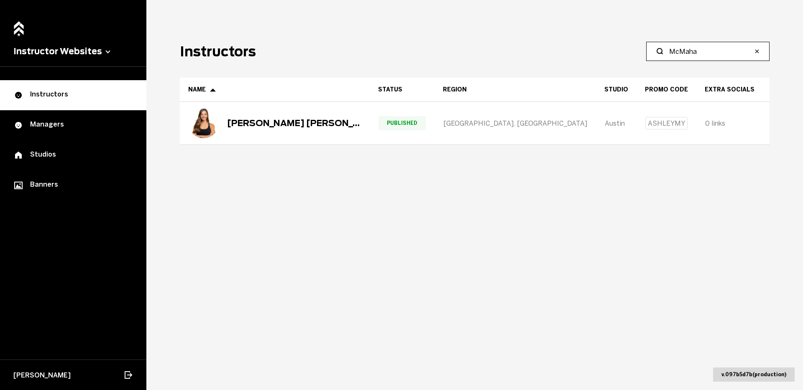
click at [694, 46] on input "McMaha" at bounding box center [710, 51] width 83 height 10
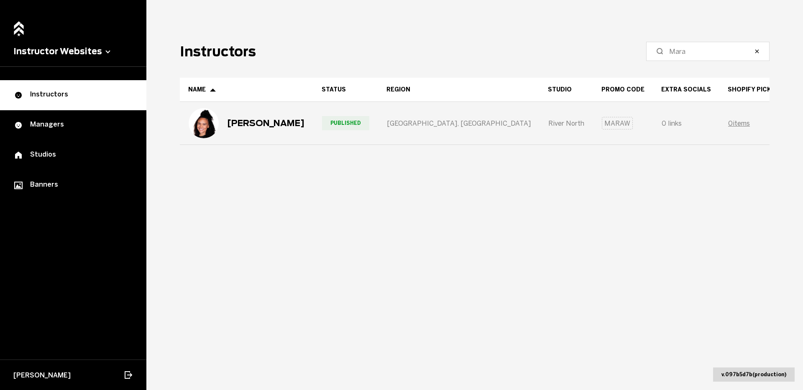
click at [273, 130] on div "[PERSON_NAME]" at bounding box center [247, 123] width 116 height 30
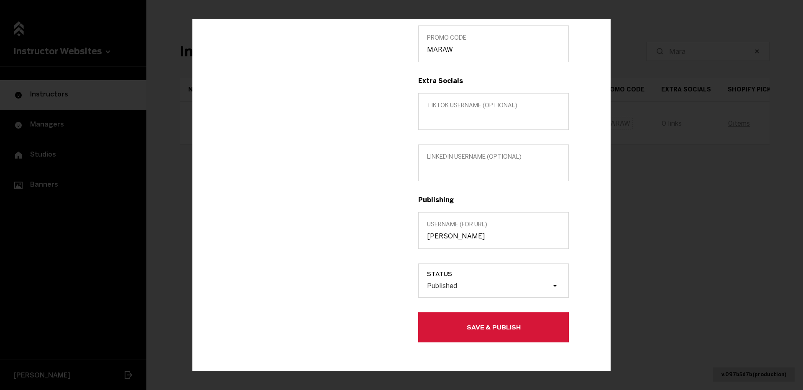
scroll to position [255, 0]
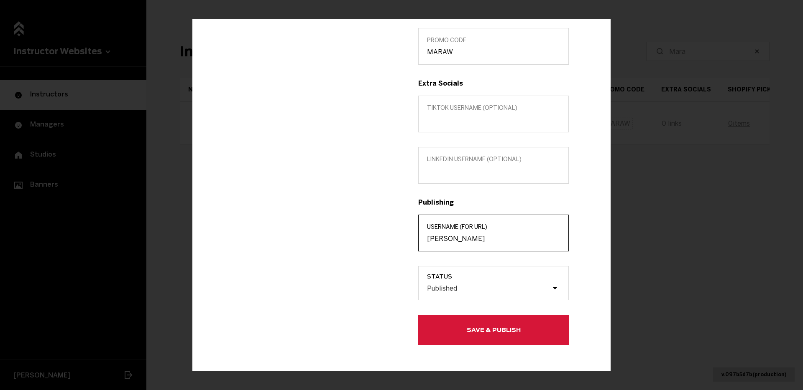
click at [479, 242] on input "[PERSON_NAME]" at bounding box center [493, 239] width 133 height 8
click at [509, 326] on button "Save & Publish" at bounding box center [493, 330] width 150 height 30
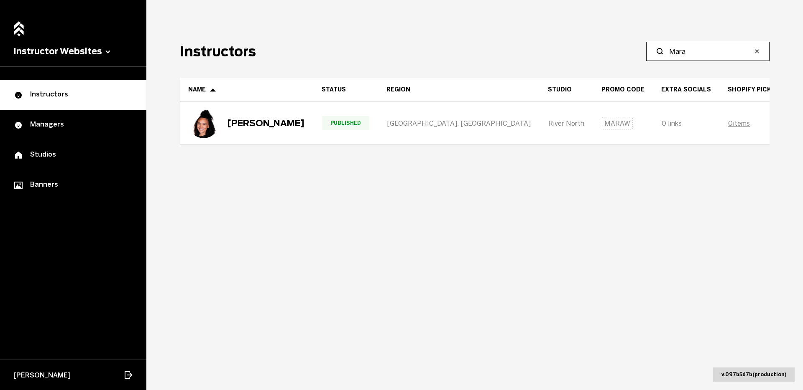
click at [692, 52] on input "Mara" at bounding box center [710, 51] width 83 height 10
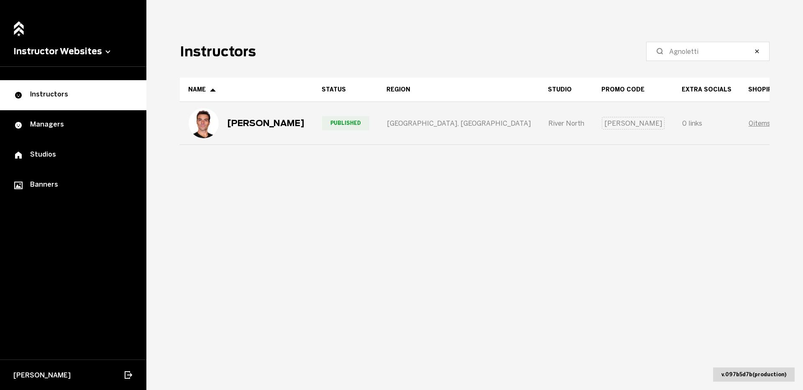
click at [309, 125] on div "[PERSON_NAME]" at bounding box center [246, 123] width 133 height 42
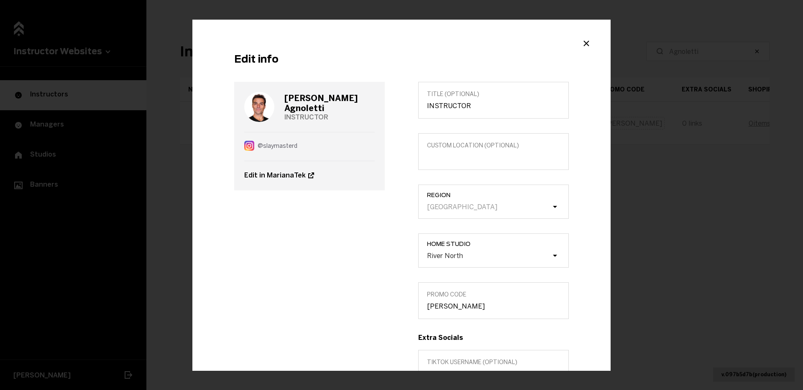
scroll to position [262, 0]
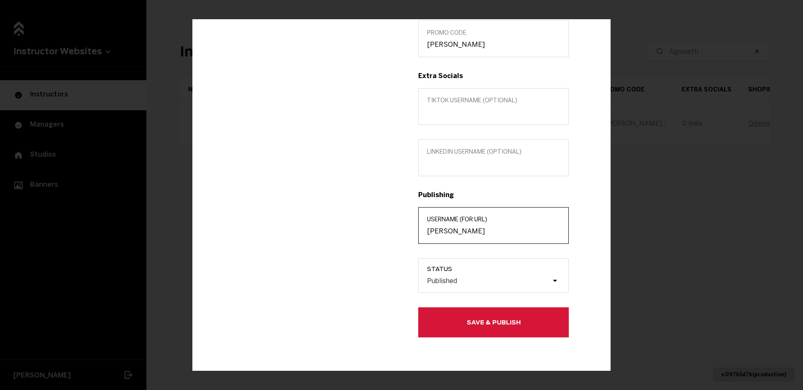
click at [463, 231] on input "[PERSON_NAME]" at bounding box center [493, 231] width 133 height 8
click at [518, 309] on button "Save & Publish" at bounding box center [493, 323] width 150 height 30
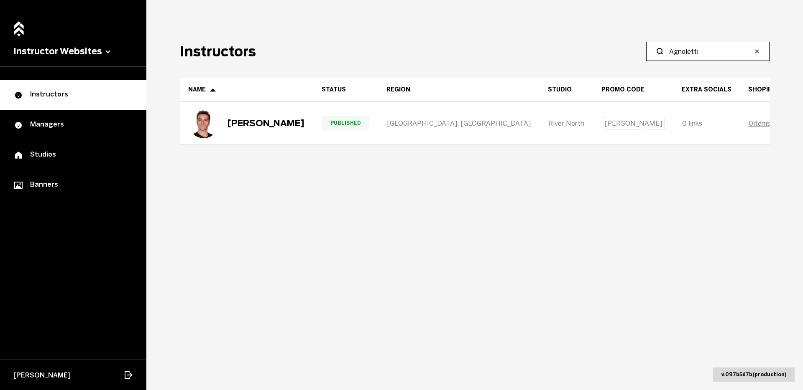
click at [709, 47] on input "Agnoletti" at bounding box center [710, 51] width 83 height 10
type input "[PERSON_NAME]"
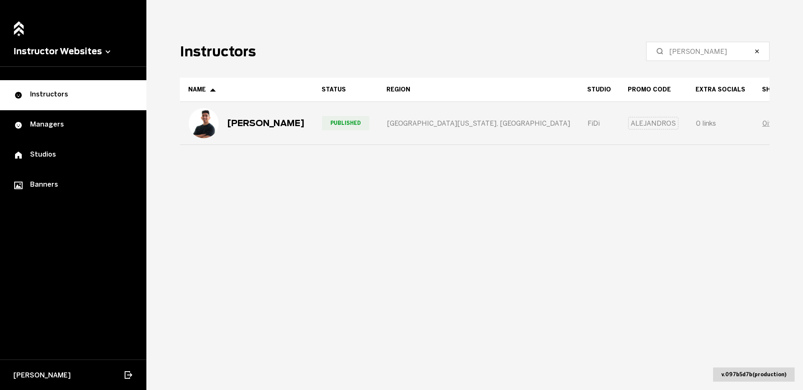
click at [441, 133] on div "[GEOGRAPHIC_DATA][US_STATE], [GEOGRAPHIC_DATA]" at bounding box center [478, 123] width 200 height 42
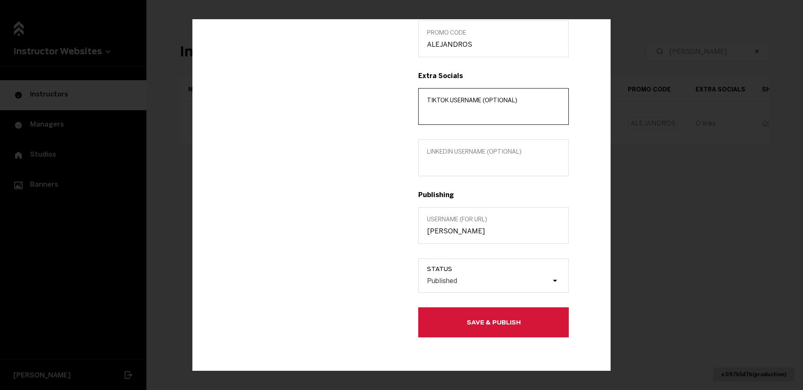
click at [454, 109] on input "TikTok username (optional)" at bounding box center [493, 112] width 133 height 8
paste input "Luisalejandroleon_"
type input "Luisalejandroleon_"
click at [469, 320] on button "Save & Publish" at bounding box center [493, 323] width 150 height 30
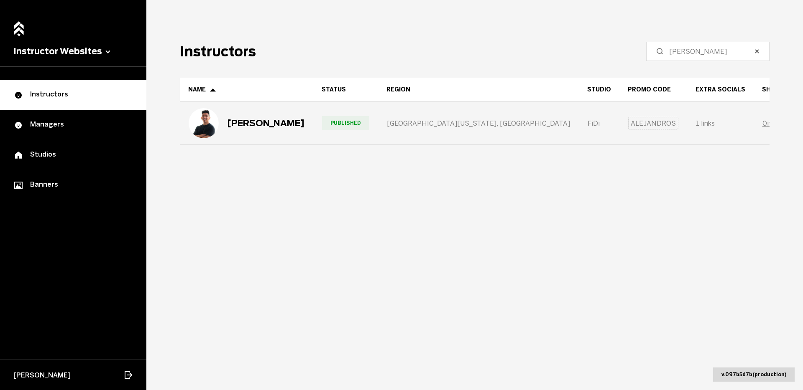
click at [246, 135] on div "[PERSON_NAME]" at bounding box center [247, 123] width 116 height 30
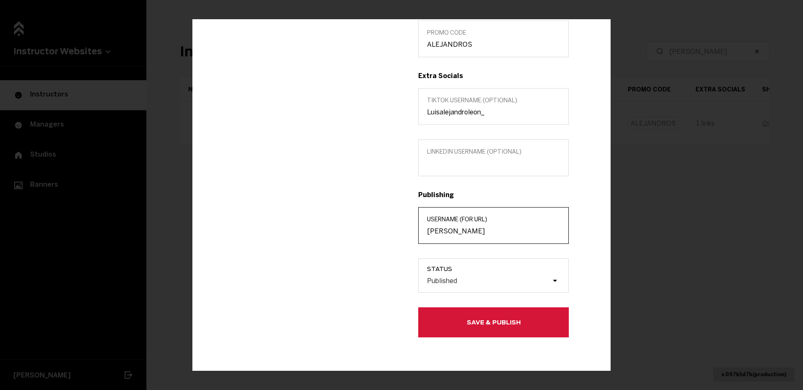
click at [465, 232] on input "[PERSON_NAME]" at bounding box center [493, 231] width 133 height 8
